Goal: Task Accomplishment & Management: Use online tool/utility

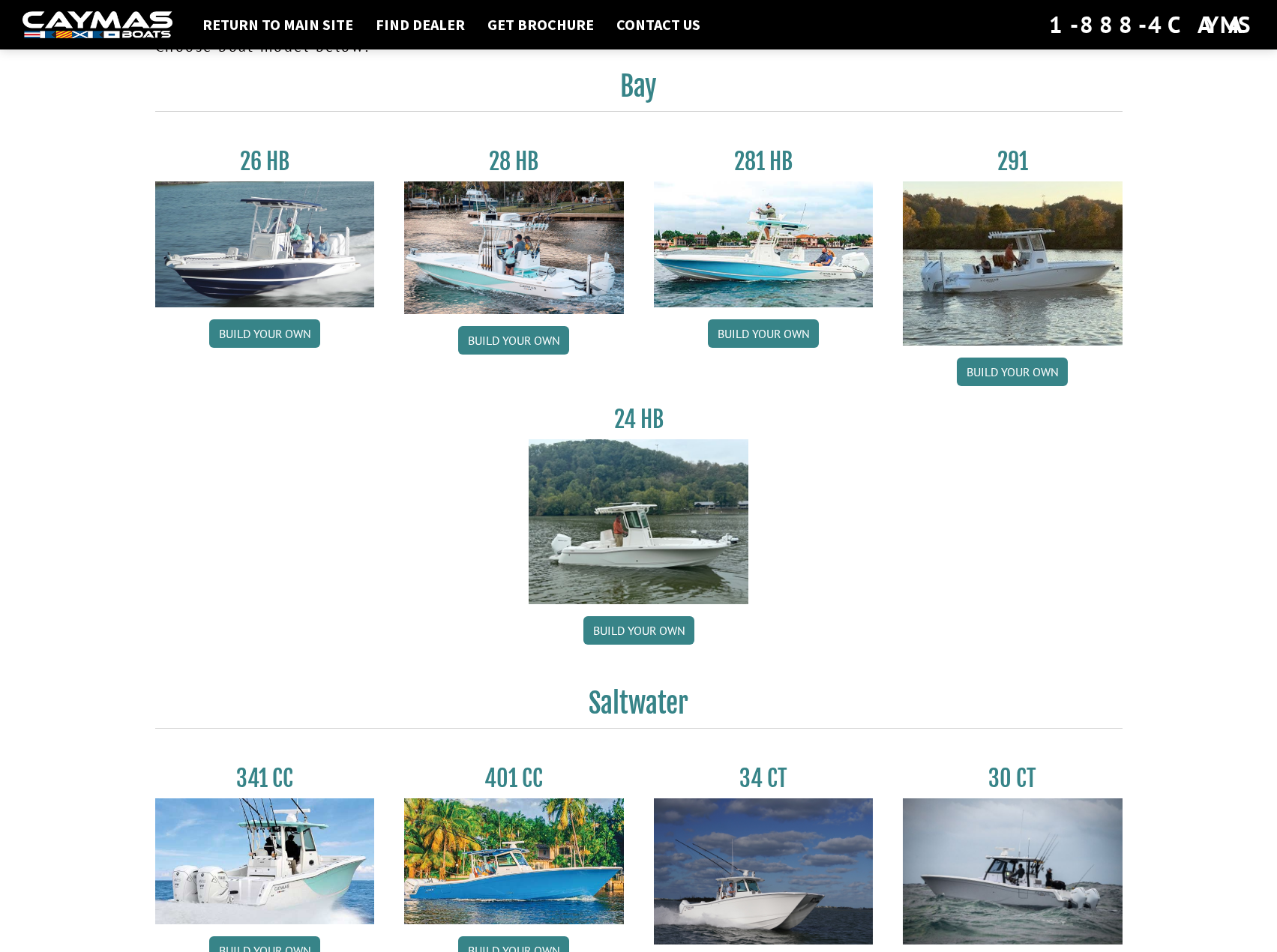
scroll to position [50, 0]
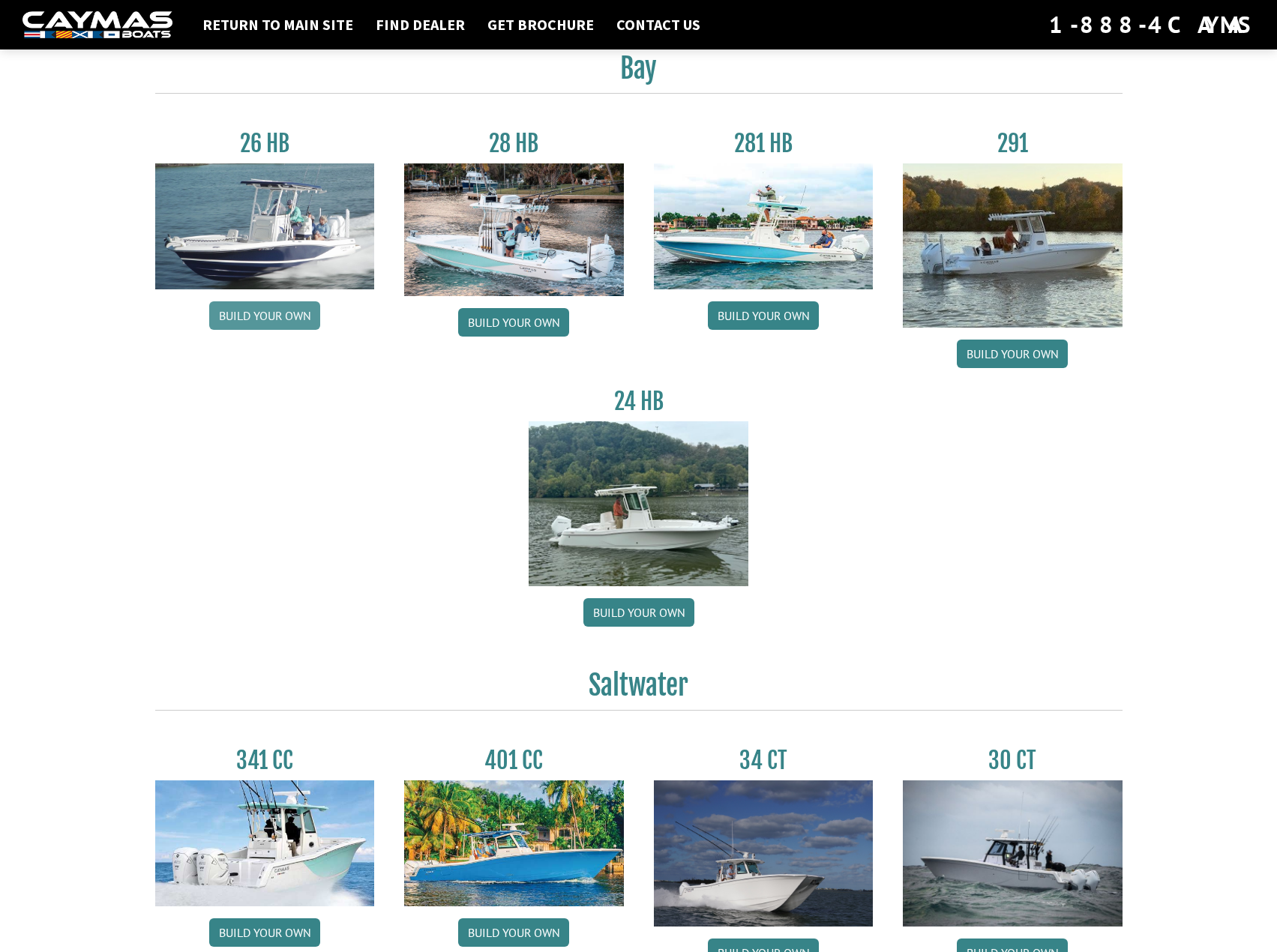
click at [296, 319] on link "Build your own" at bounding box center [264, 315] width 111 height 29
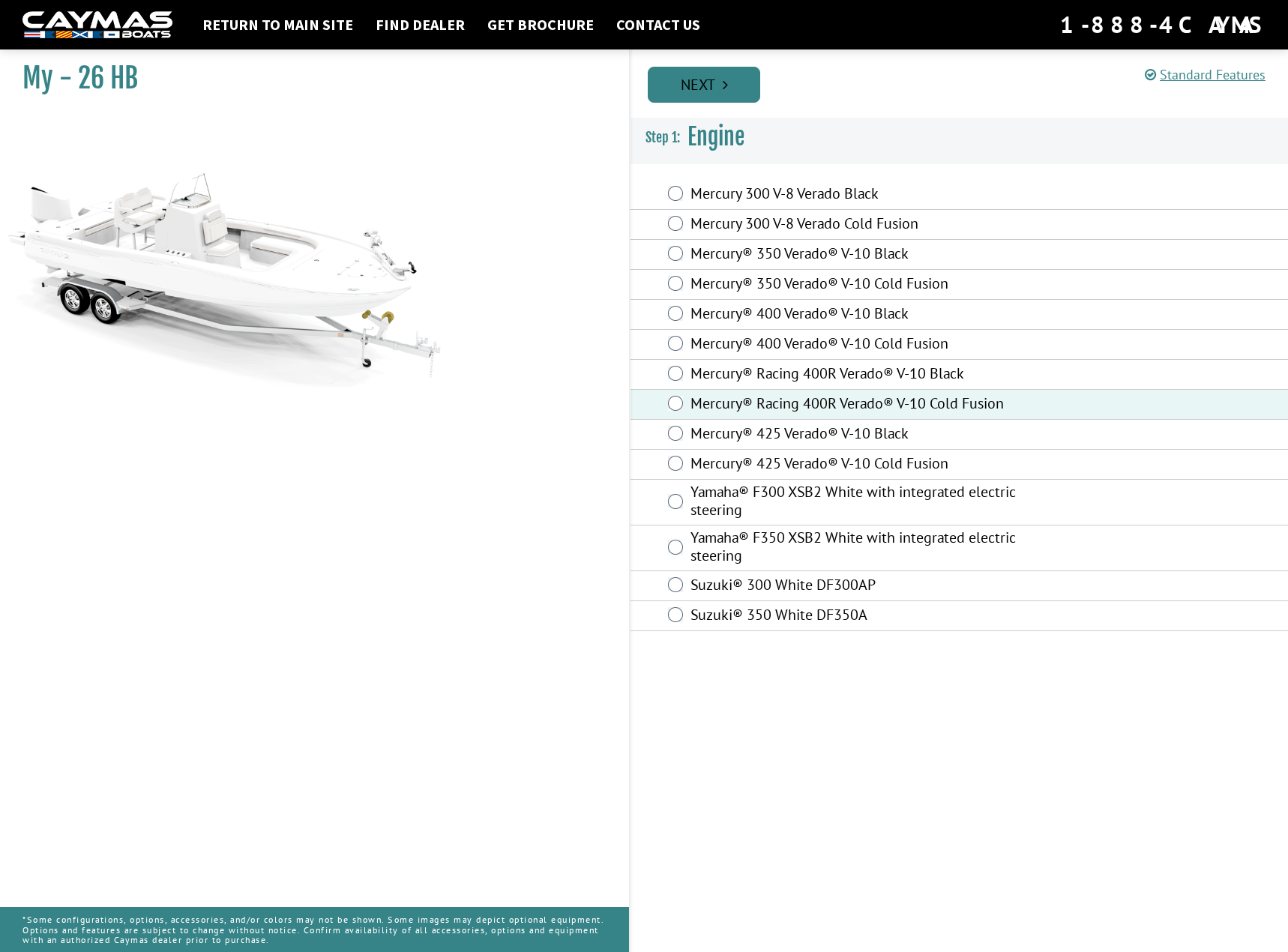
click at [730, 96] on link "Next" at bounding box center [704, 84] width 112 height 36
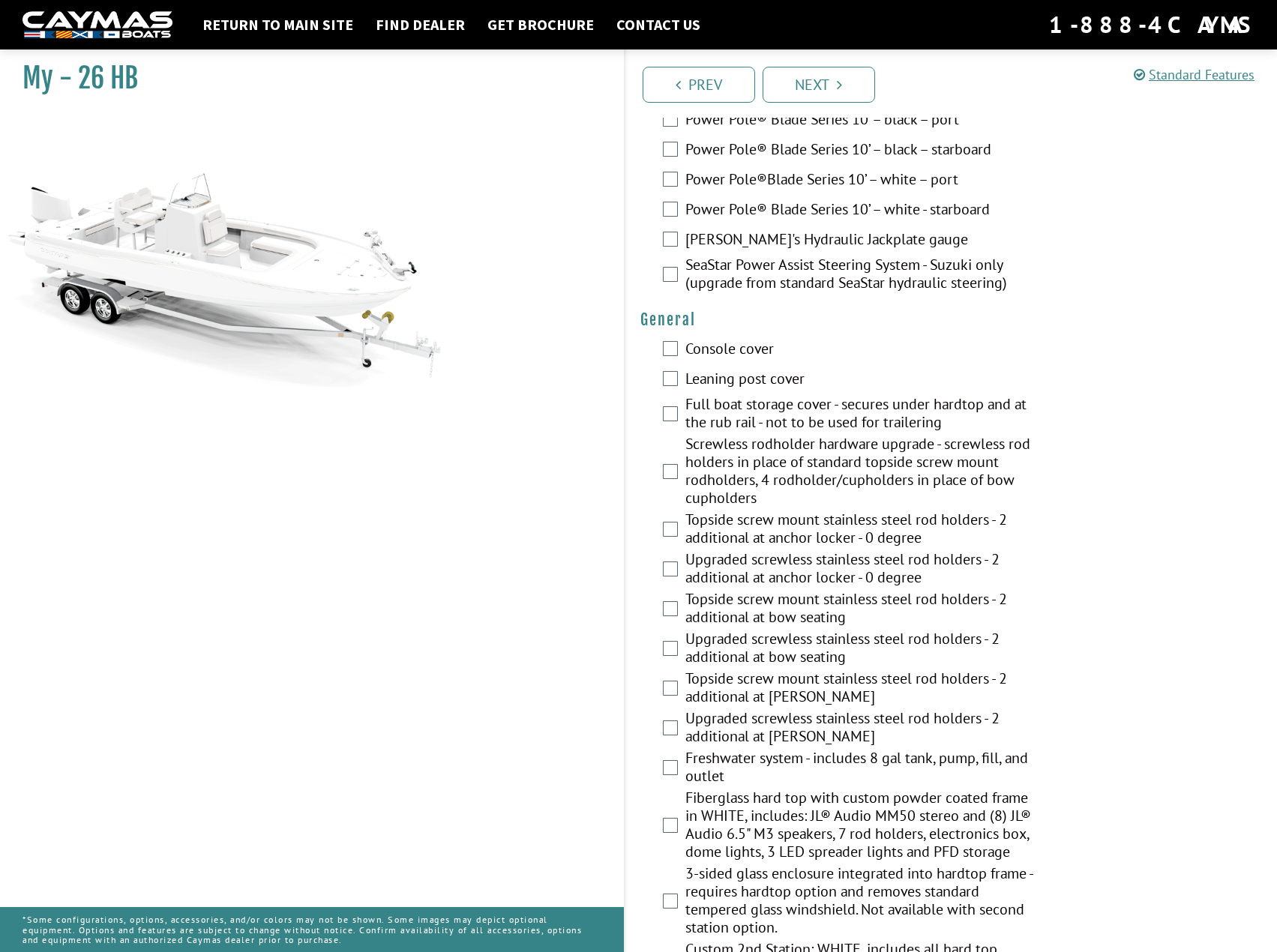
scroll to position [750, 0]
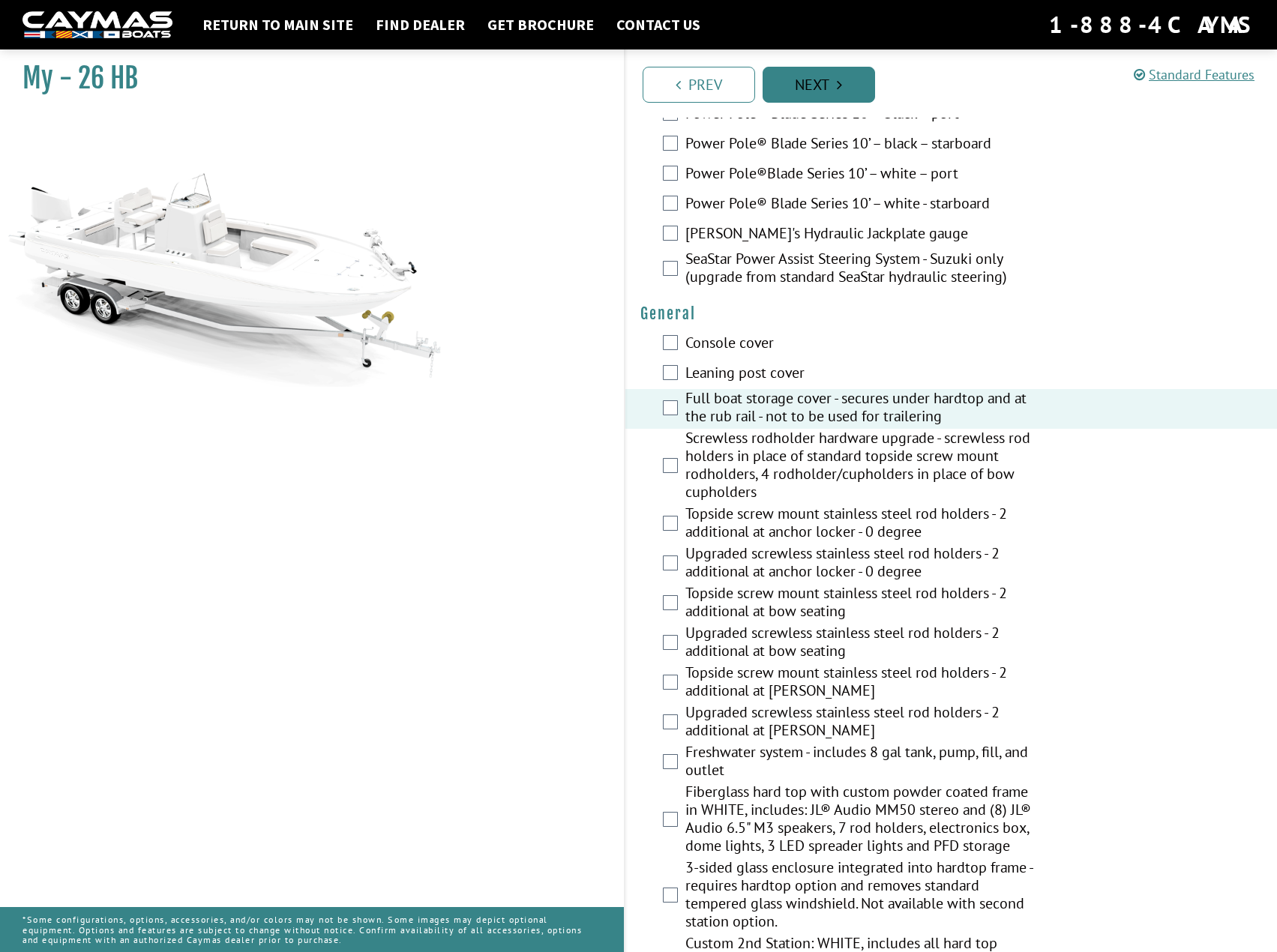
click at [822, 81] on link "Next" at bounding box center [818, 84] width 112 height 36
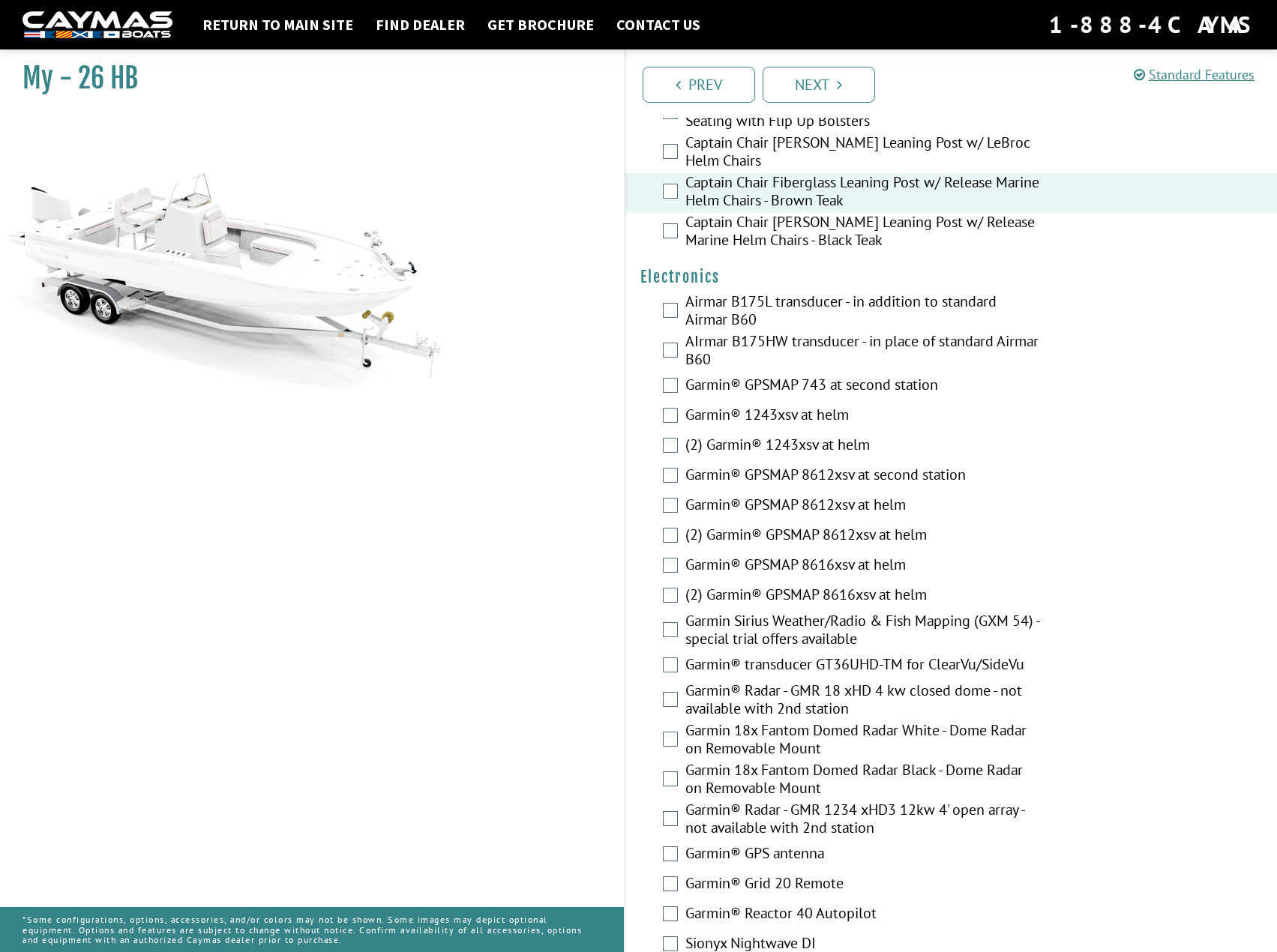
scroll to position [3437, 0]
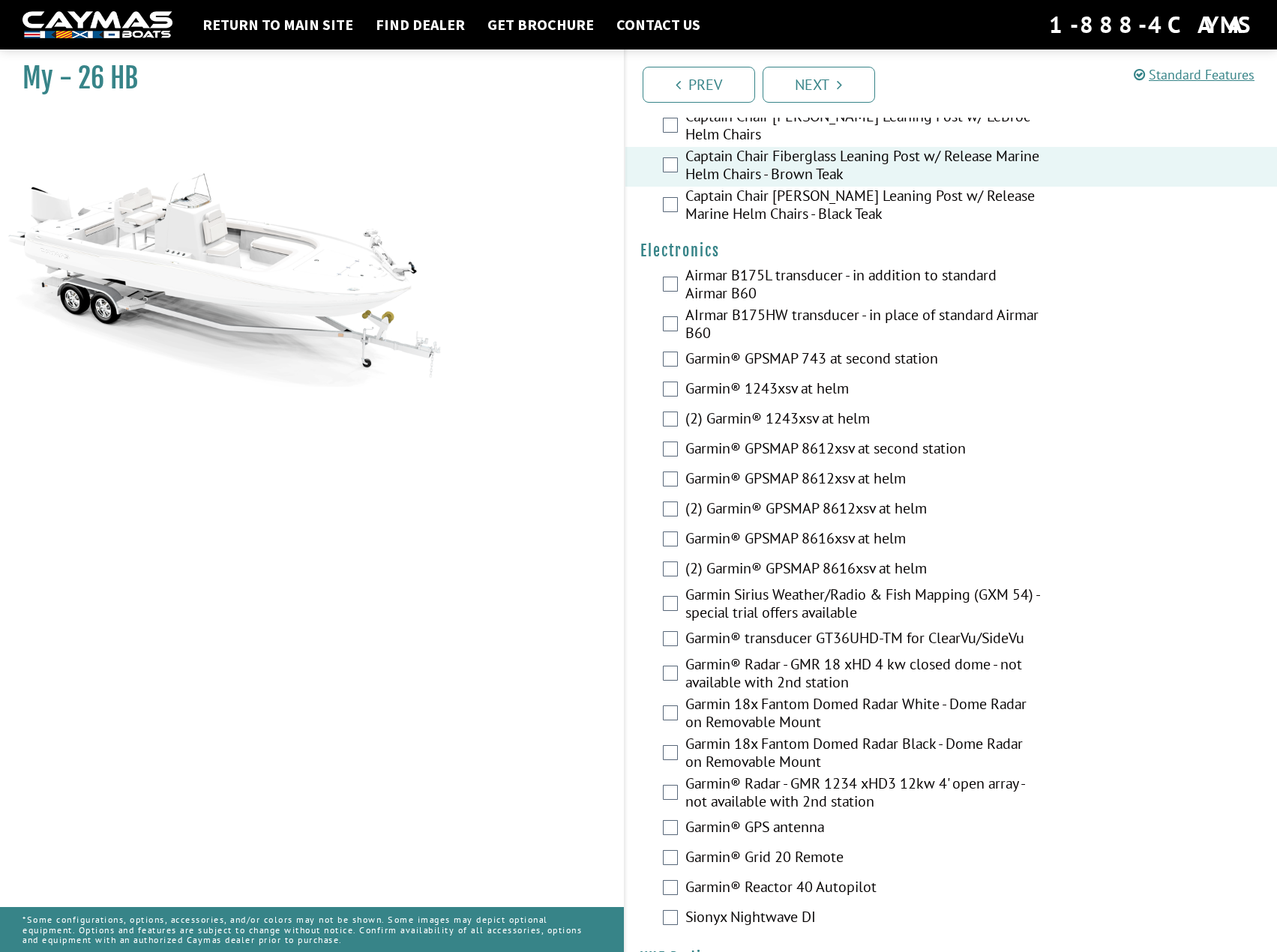
click at [683, 358] on div "Garmin® GPSMAP 743 at second station" at bounding box center [951, 360] width 652 height 30
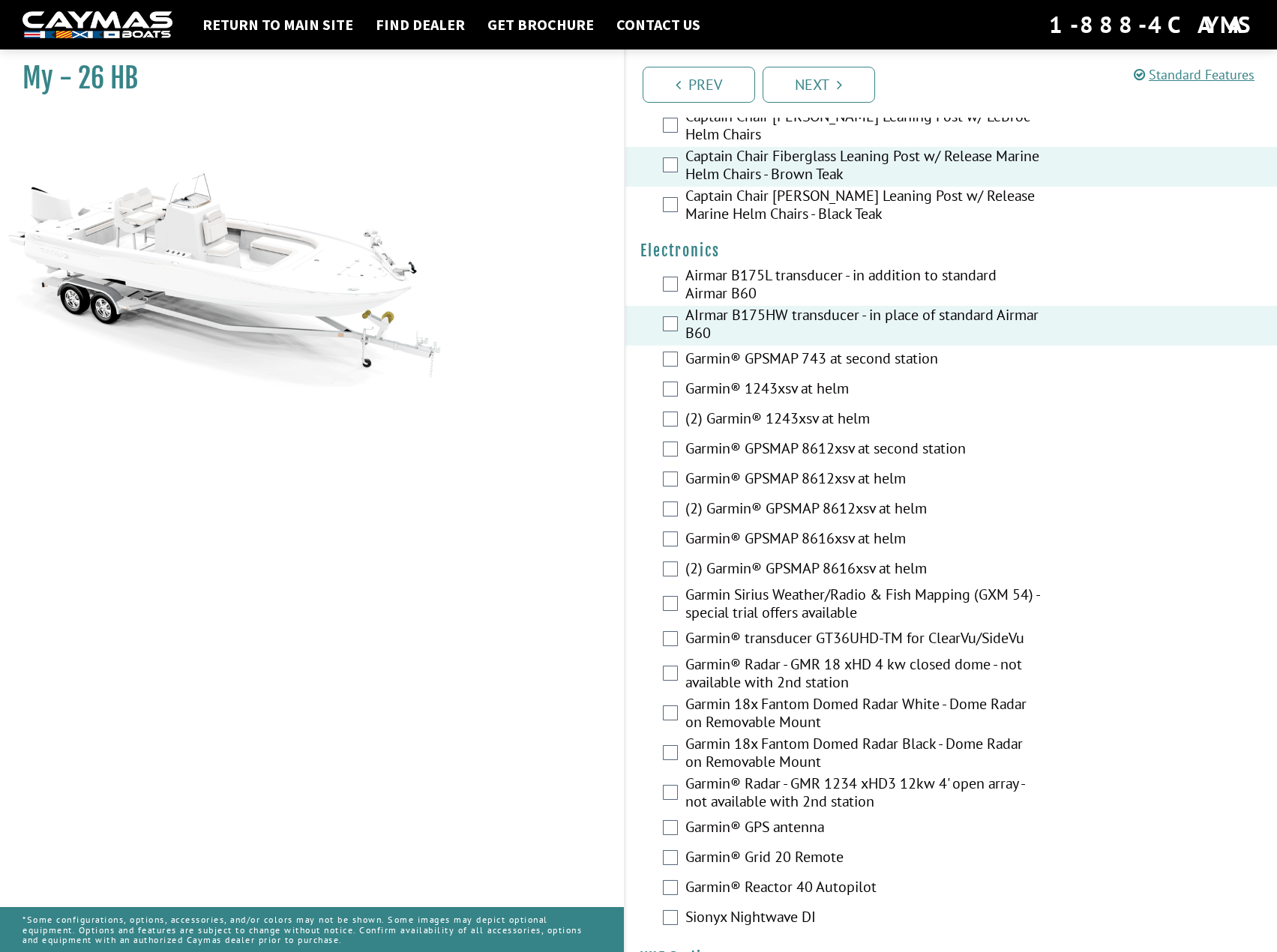
click at [672, 346] on div "Garmin® GPSMAP 743 at second station" at bounding box center [951, 360] width 652 height 30
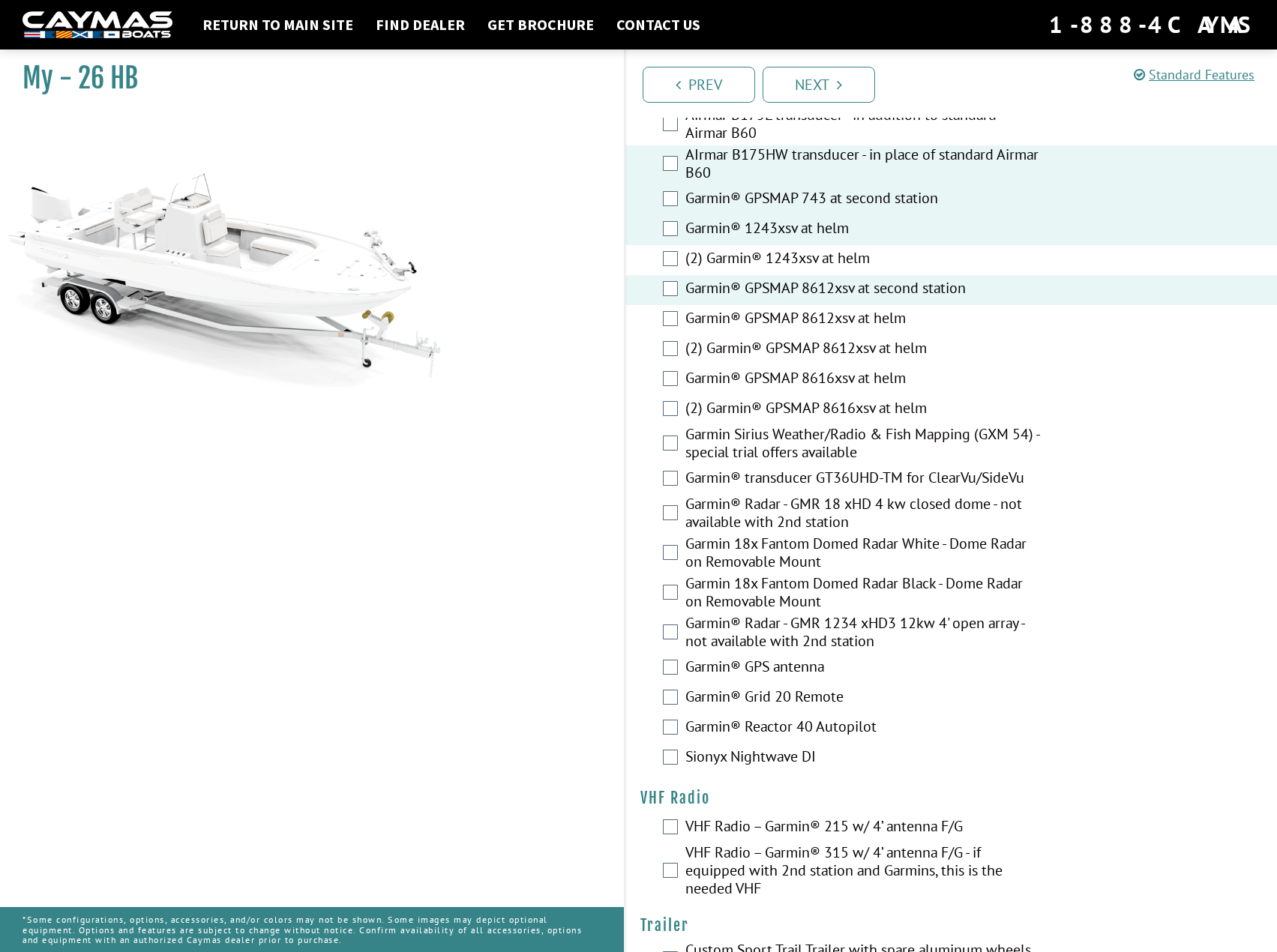
scroll to position [3637, 0]
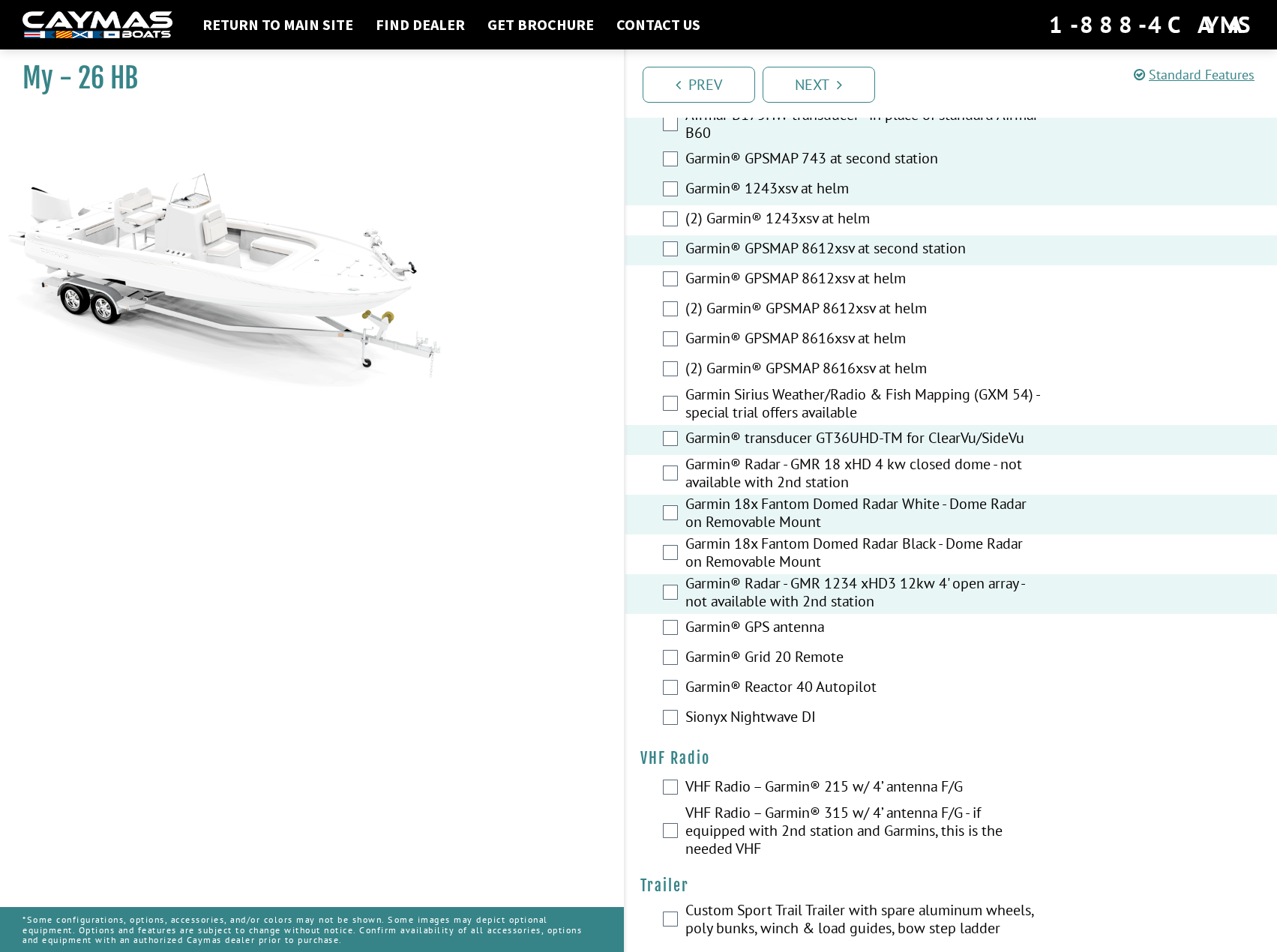
click at [666, 674] on div "Garmin® Reactor 40 Autopilot" at bounding box center [951, 689] width 652 height 30
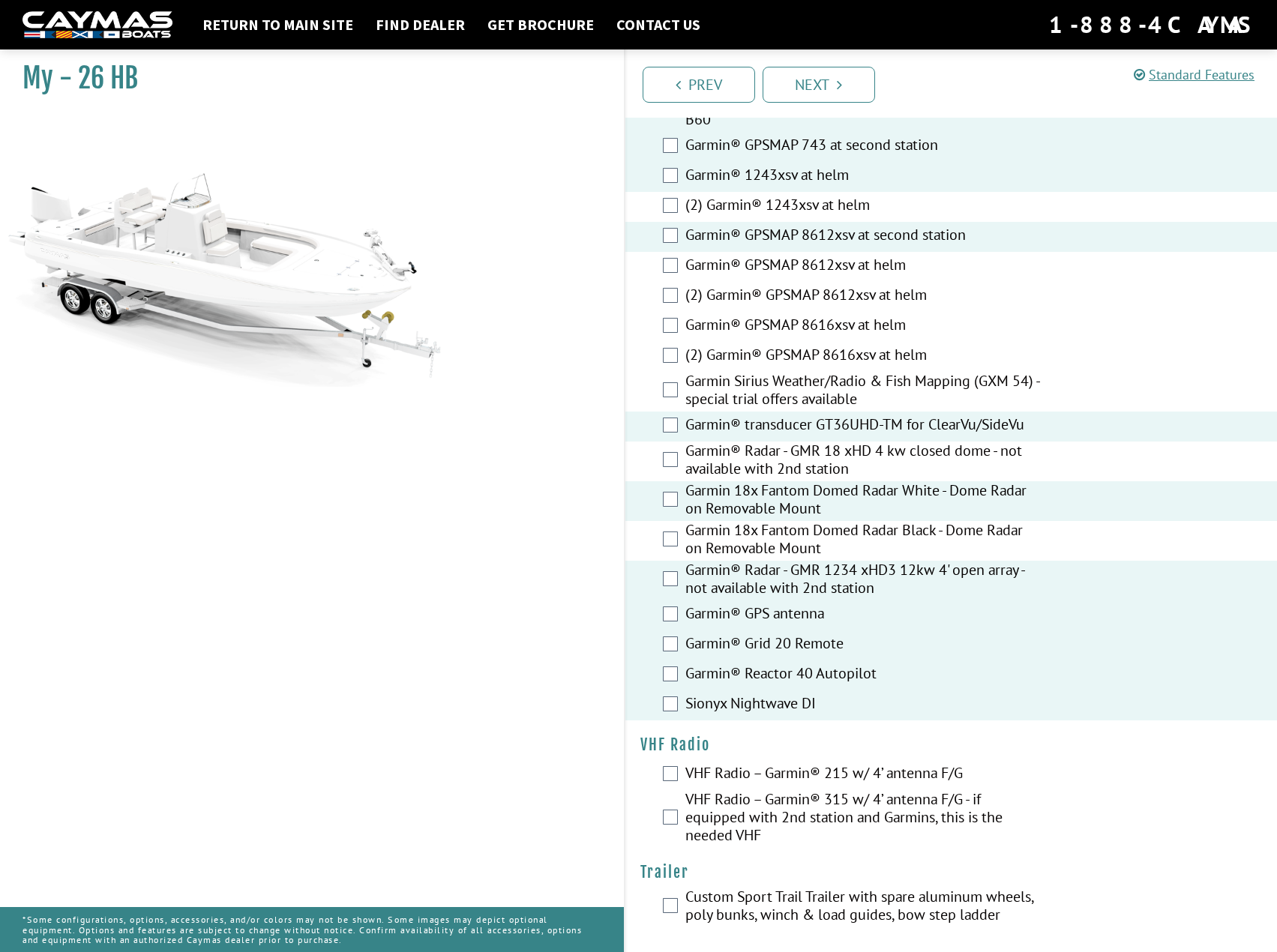
scroll to position [3655, 0]
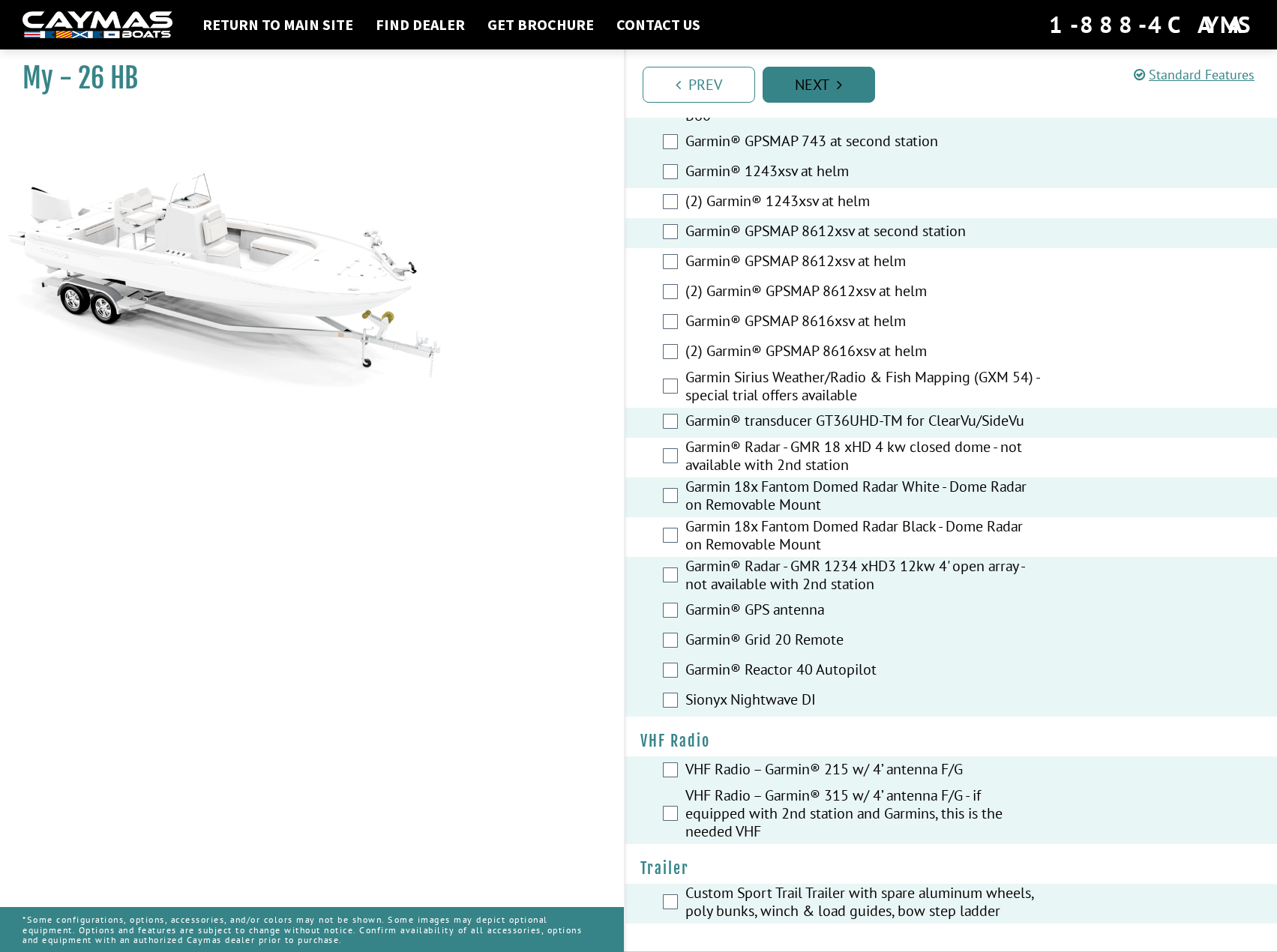
click at [811, 85] on link "Next" at bounding box center [818, 84] width 112 height 36
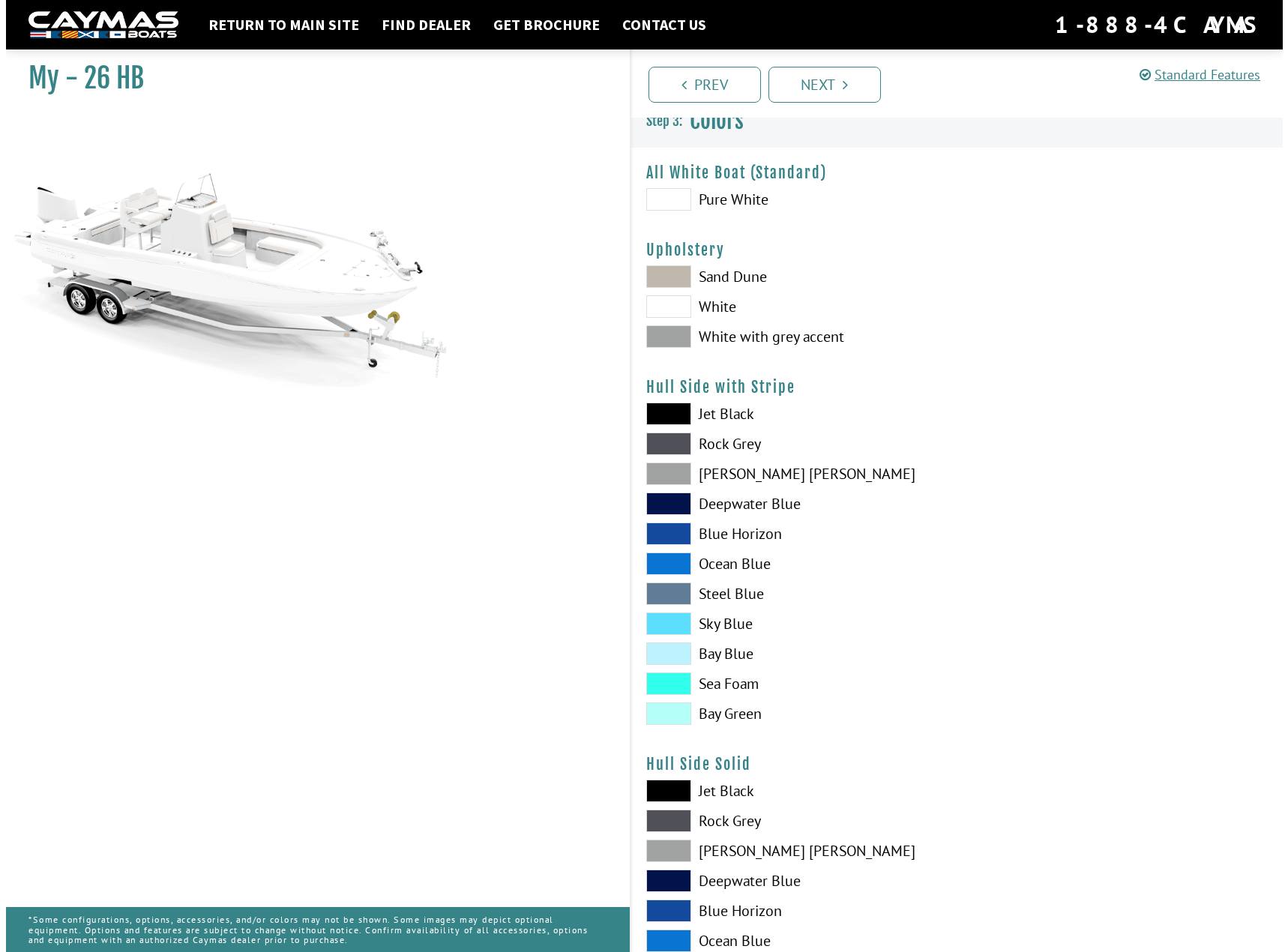
scroll to position [0, 0]
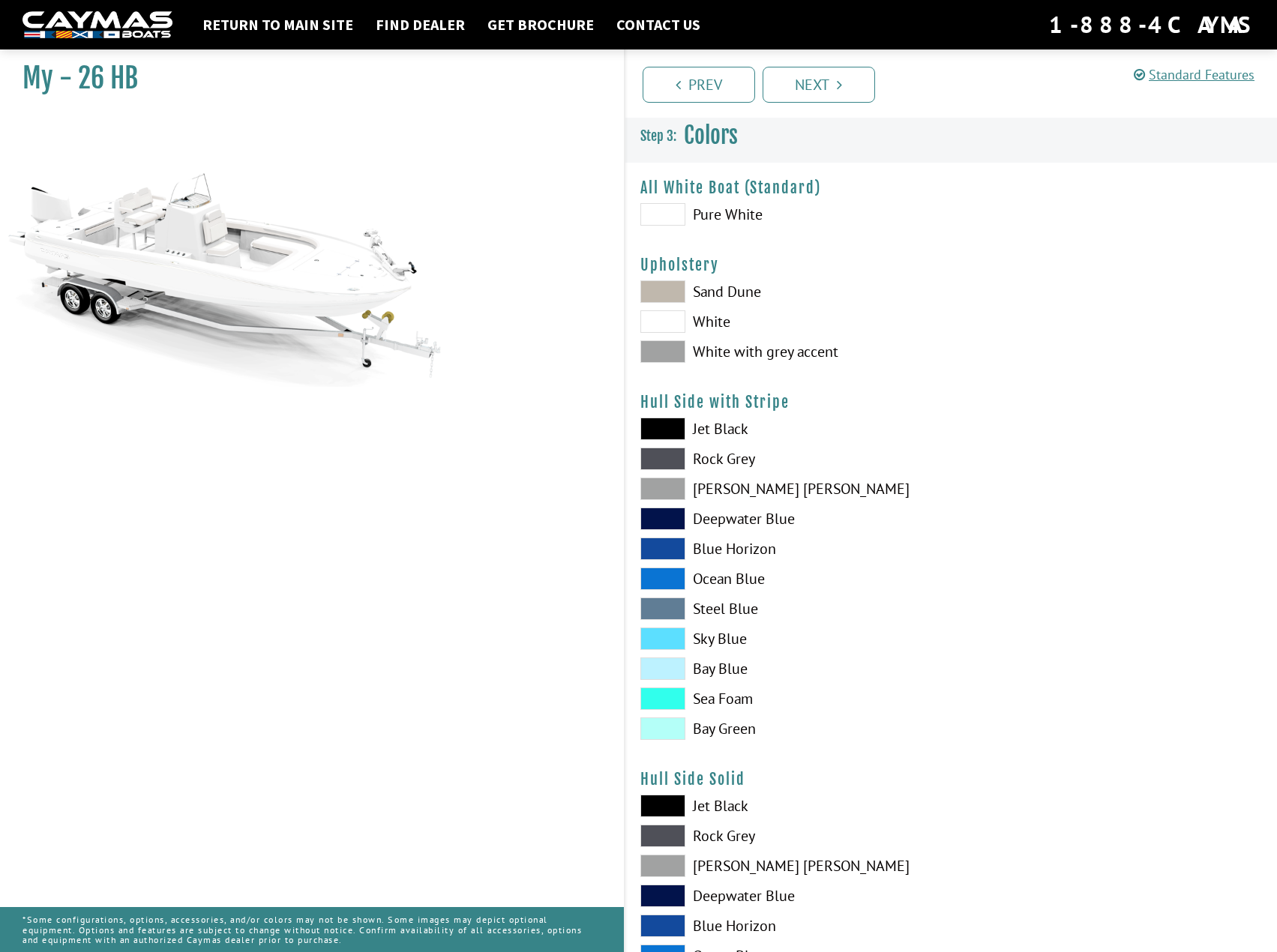
click at [664, 213] on span at bounding box center [662, 214] width 45 height 23
click at [842, 81] on icon "Pagination" at bounding box center [839, 84] width 5 height 15
